Goal: Book appointment/travel/reservation

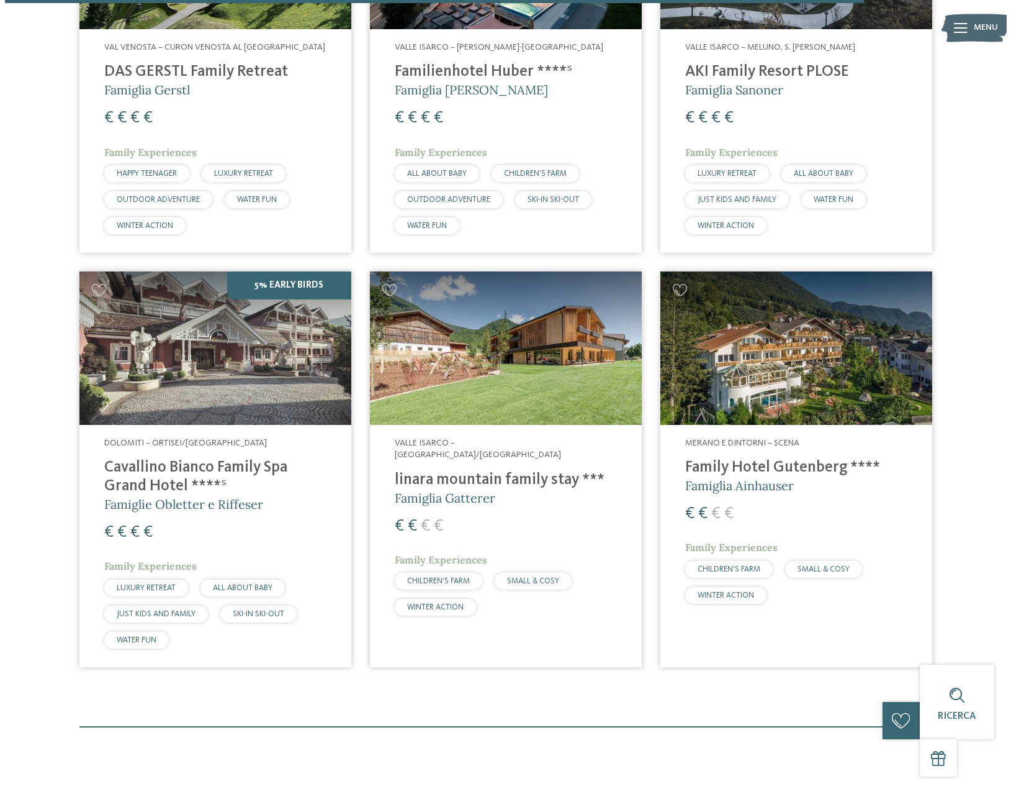
scroll to position [3415, 0]
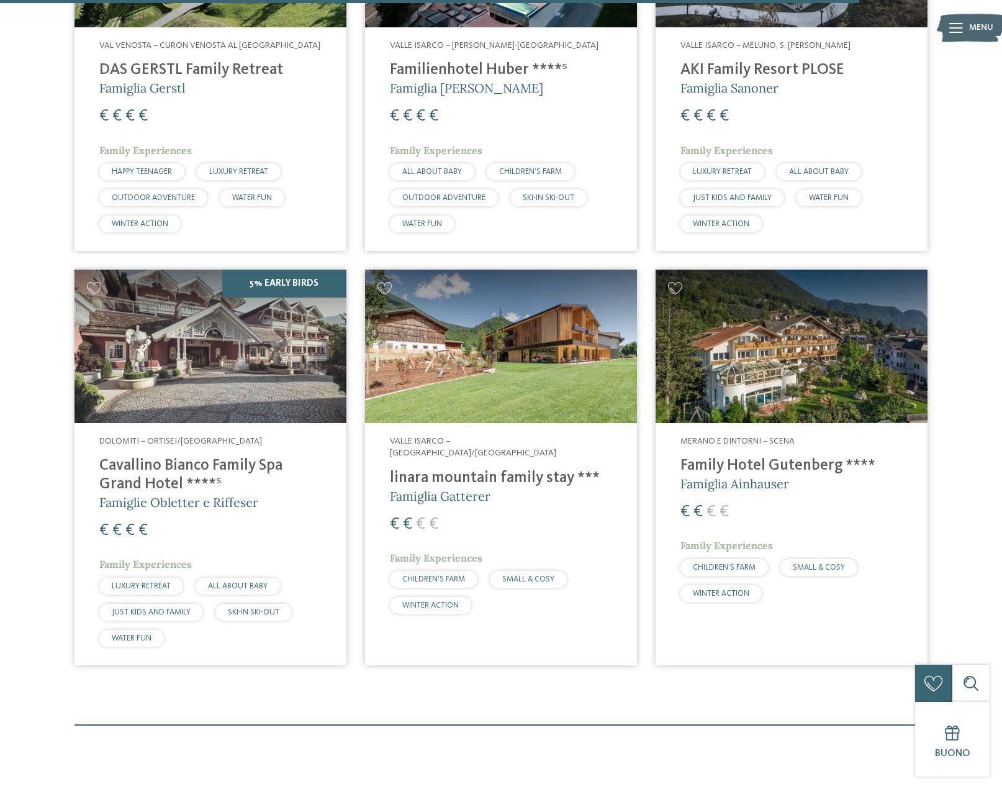
click at [284, 269] on img at bounding box center [211, 345] width 272 height 153
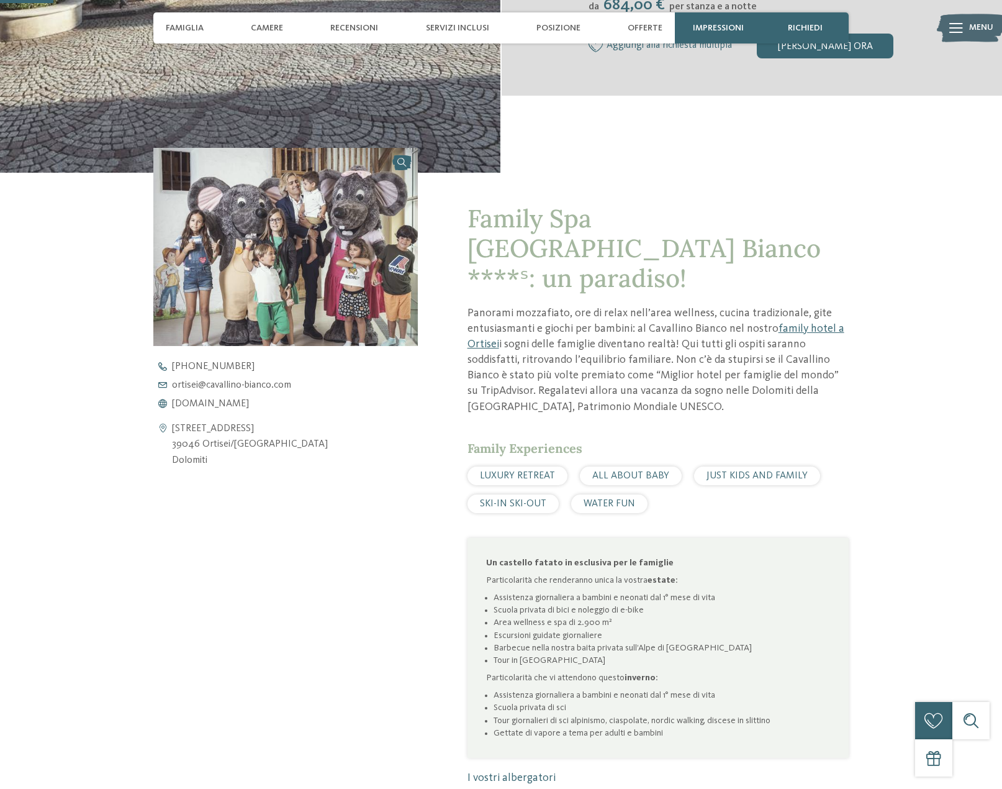
scroll to position [435, 0]
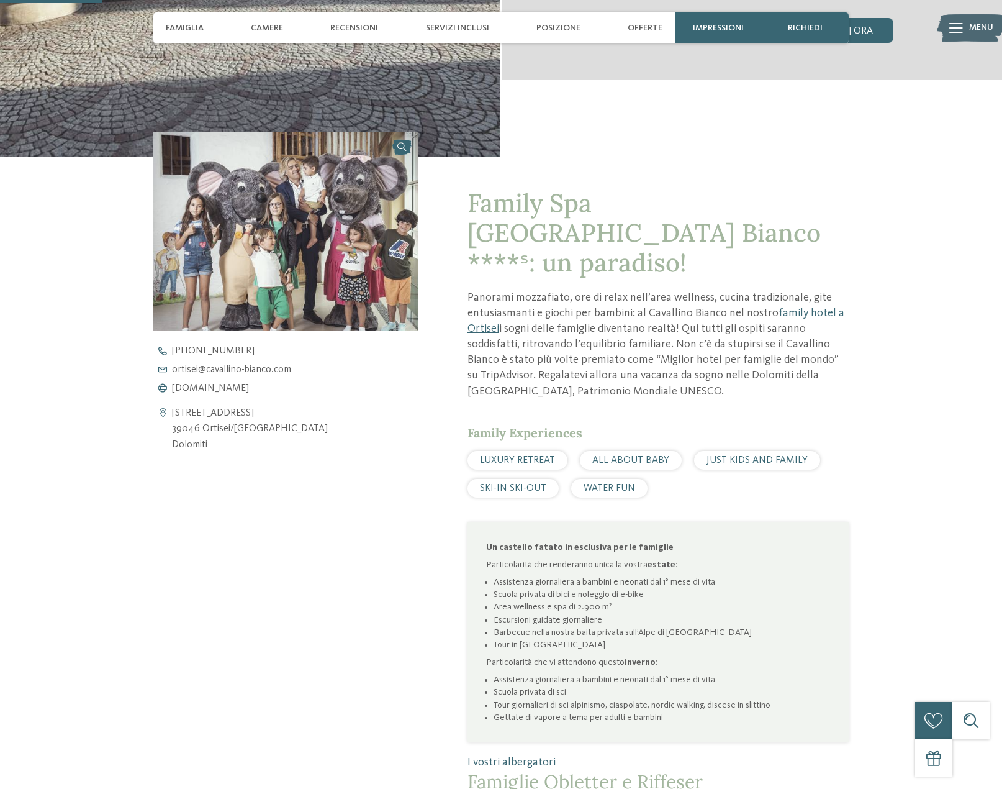
click at [311, 212] on img at bounding box center [285, 231] width 265 height 198
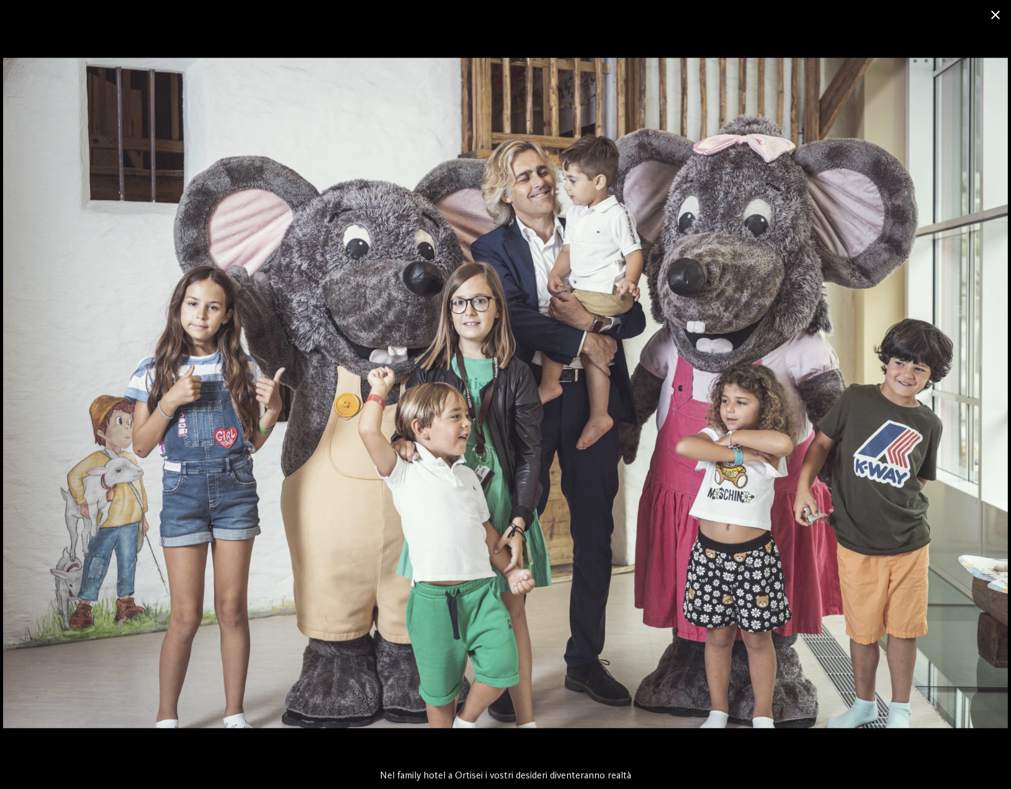
click at [995, 14] on span at bounding box center [995, 14] width 31 height 29
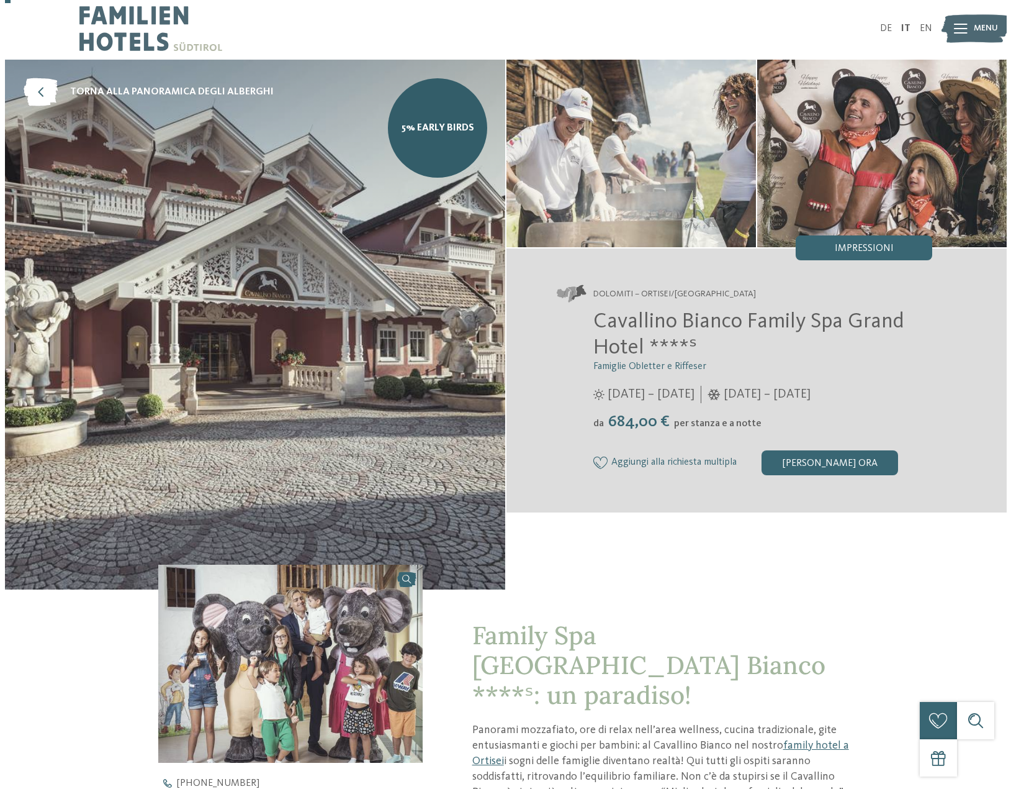
scroll to position [0, 0]
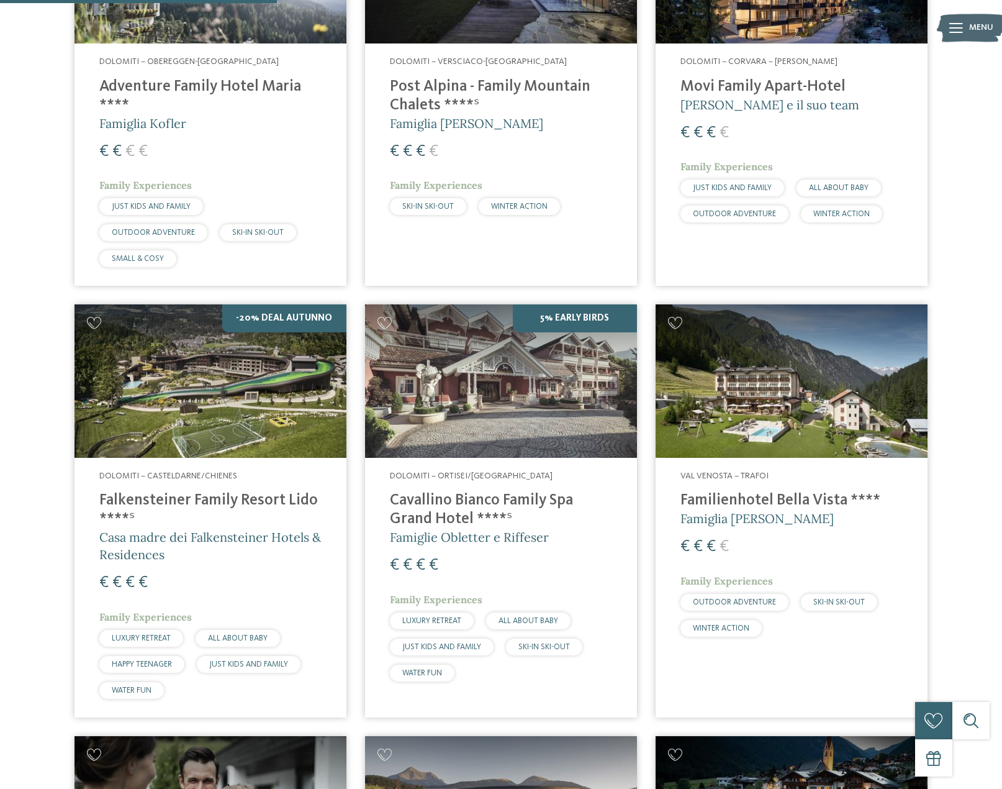
scroll to position [869, 0]
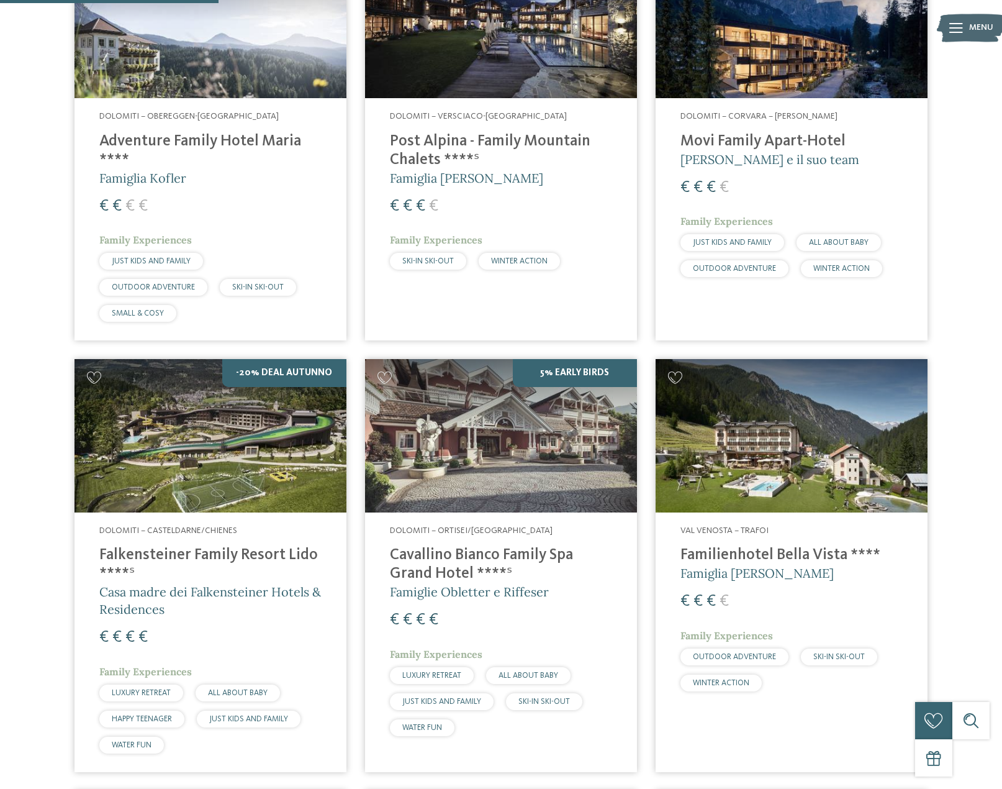
click at [516, 434] on img at bounding box center [501, 435] width 272 height 153
